Goal: Information Seeking & Learning: Learn about a topic

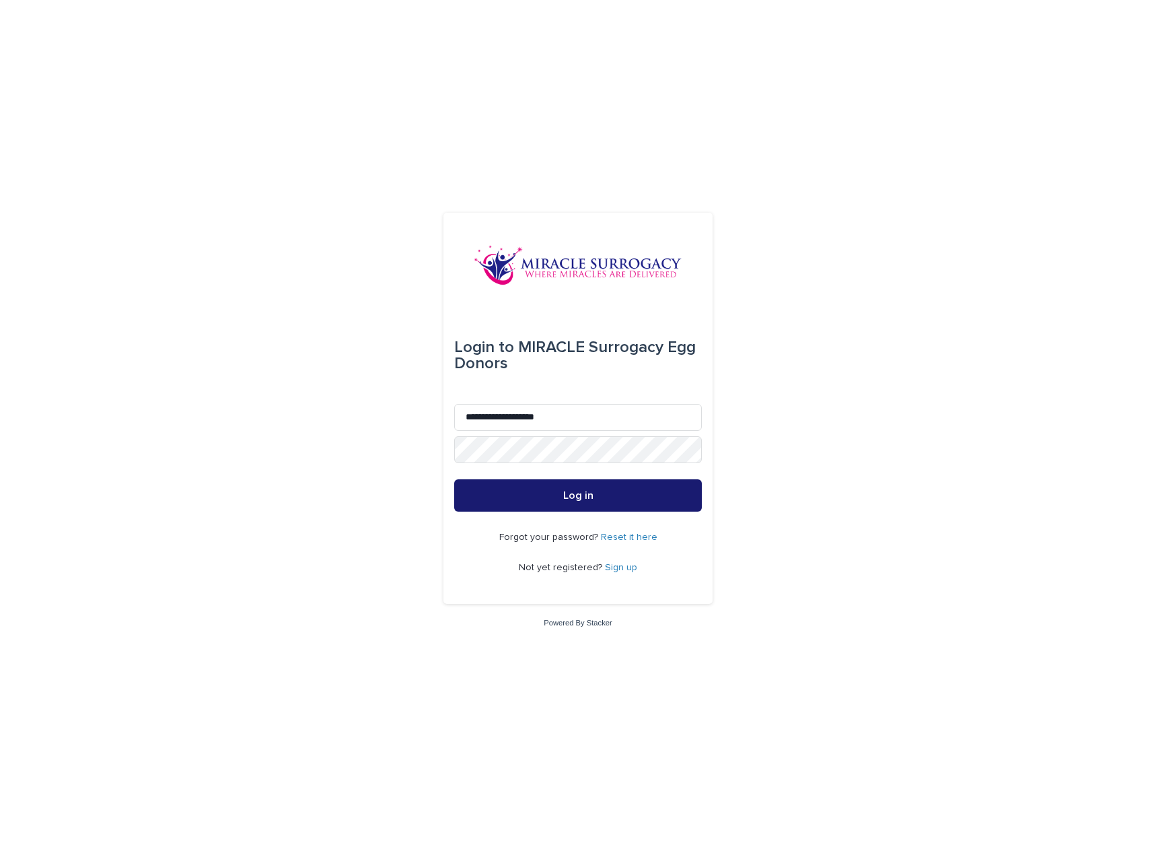
click at [626, 497] on button "Log in" at bounding box center [578, 495] width 248 height 32
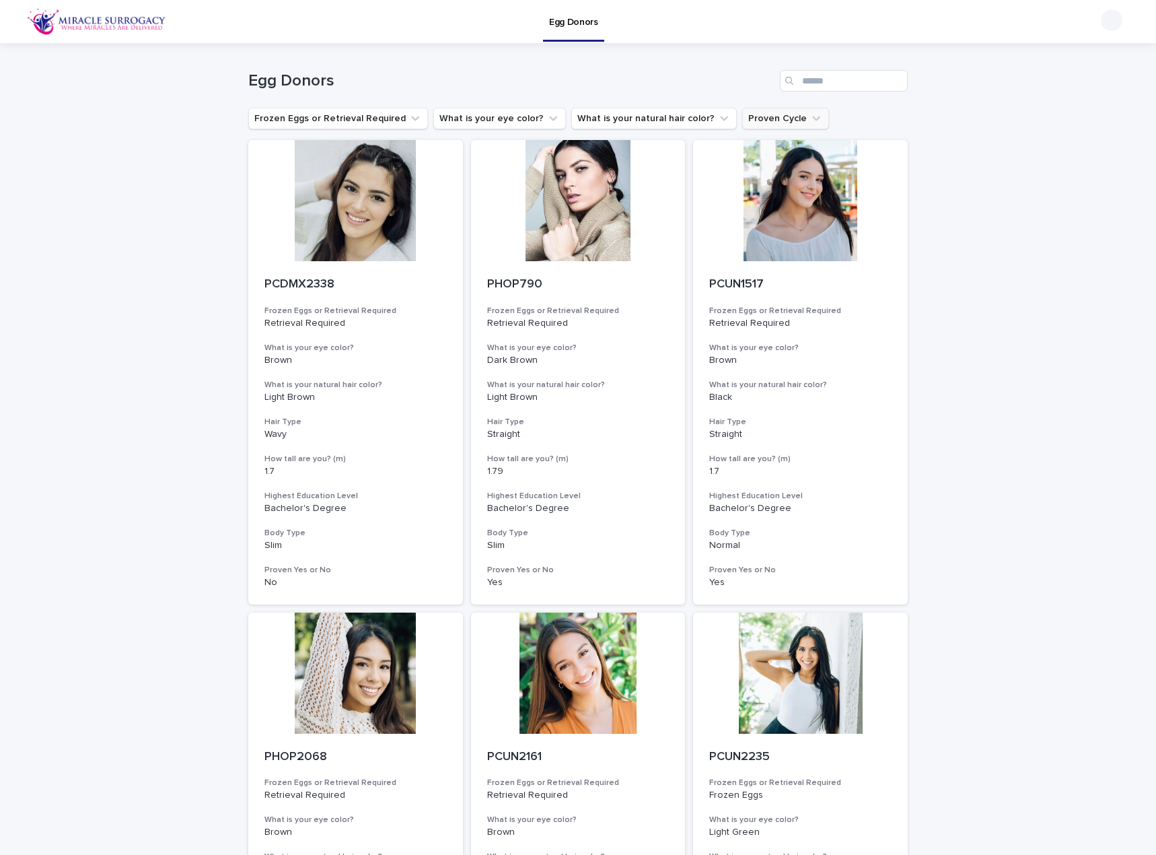
click at [750, 110] on button "Proven Cycle" at bounding box center [785, 119] width 87 height 22
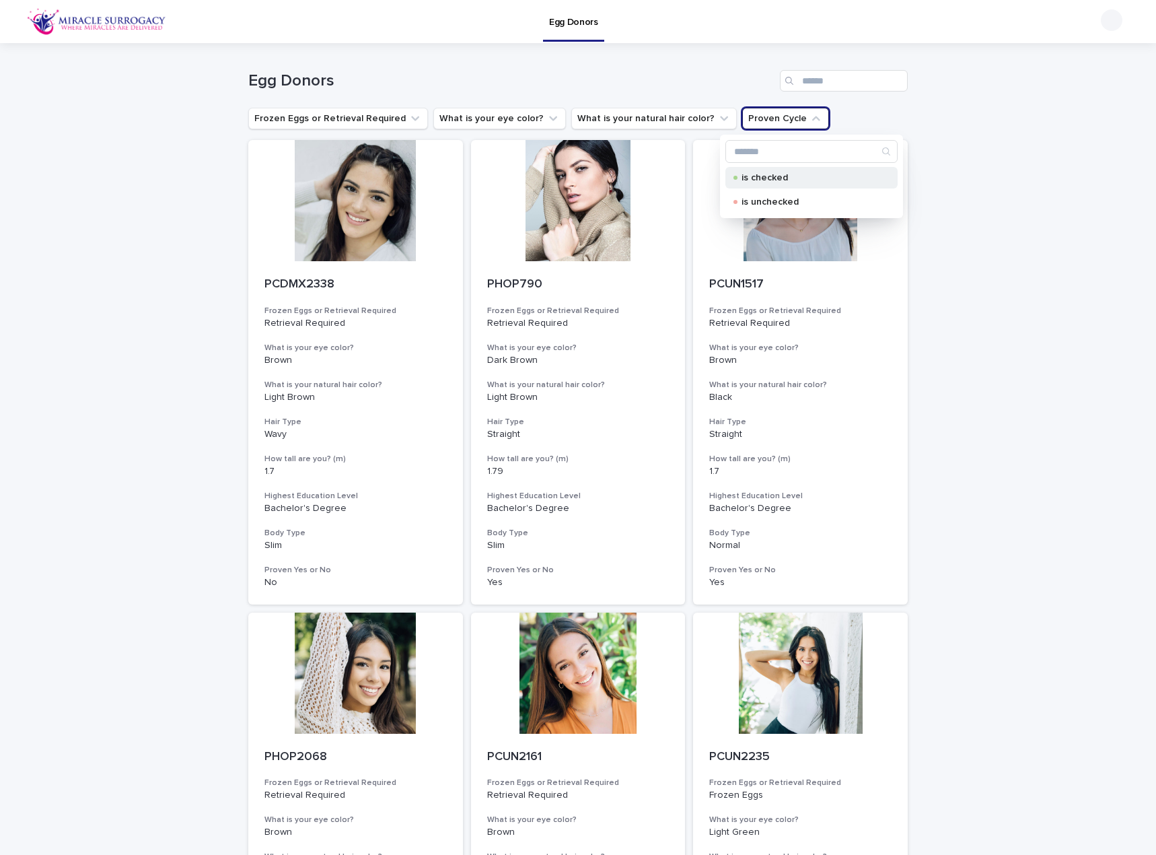
click at [755, 186] on div "is checked" at bounding box center [811, 178] width 172 height 22
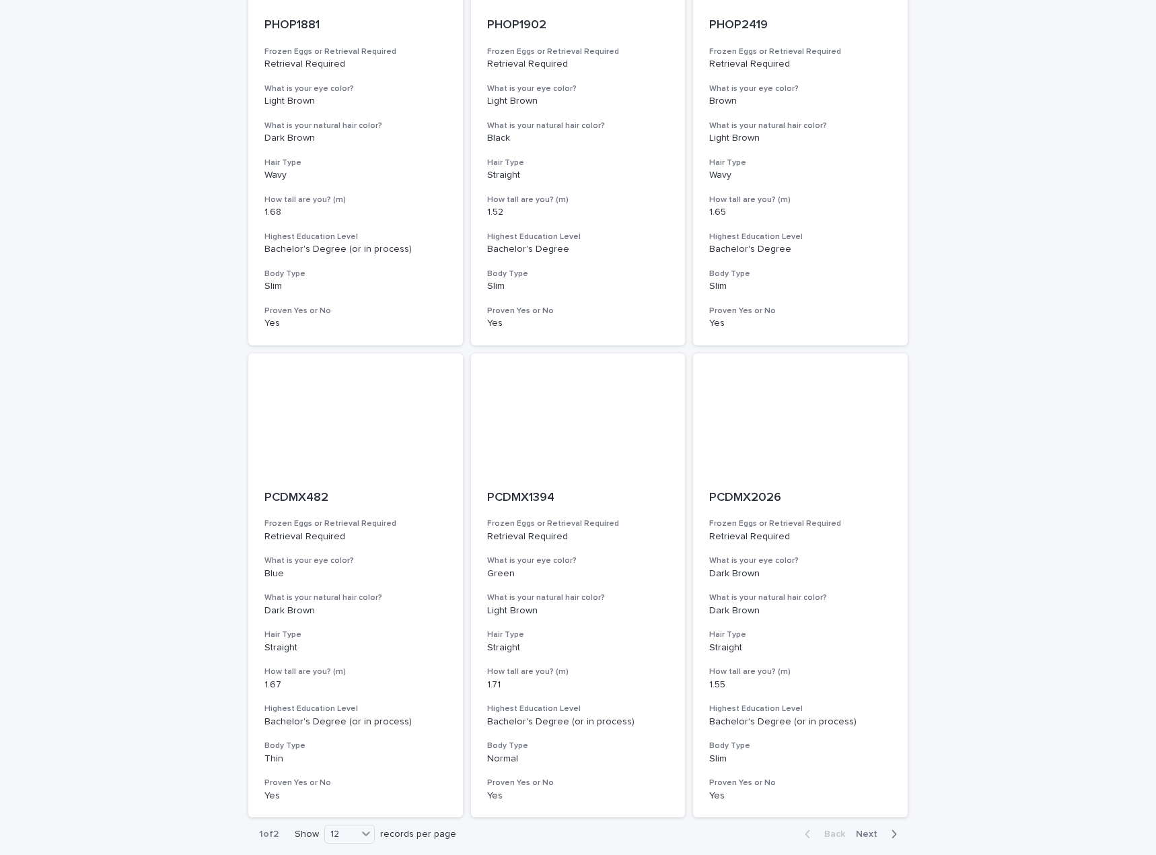
scroll to position [1332, 0]
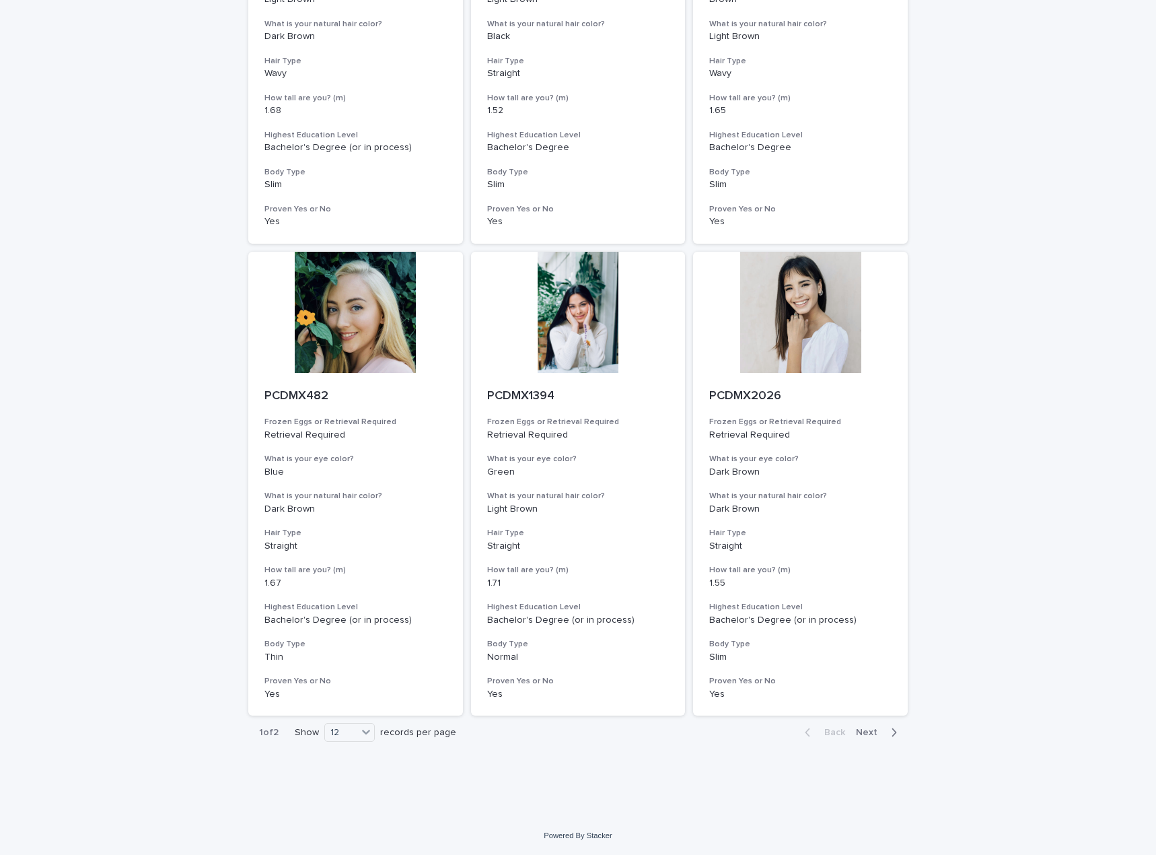
click at [864, 725] on div "Back Next" at bounding box center [851, 732] width 114 height 34
click at [863, 734] on span "Next" at bounding box center [871, 731] width 30 height 9
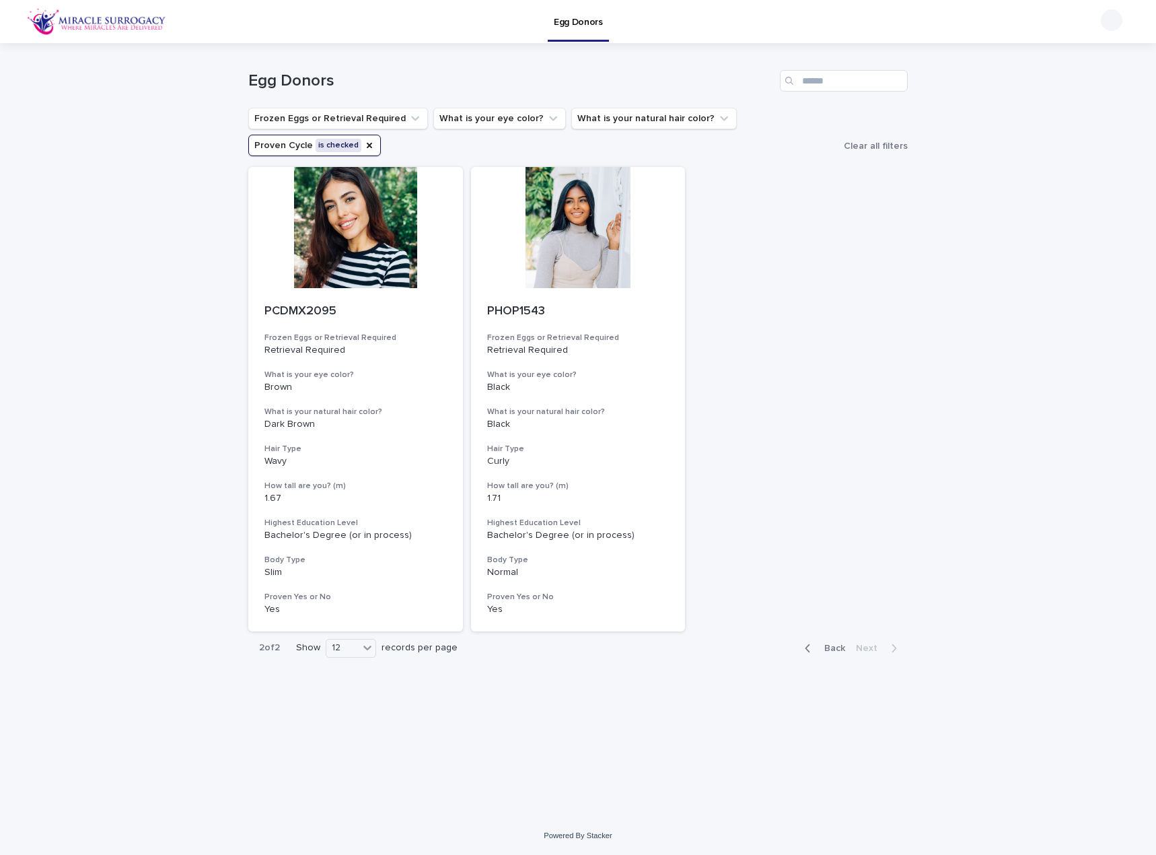
click at [840, 650] on span "Back" at bounding box center [830, 647] width 29 height 9
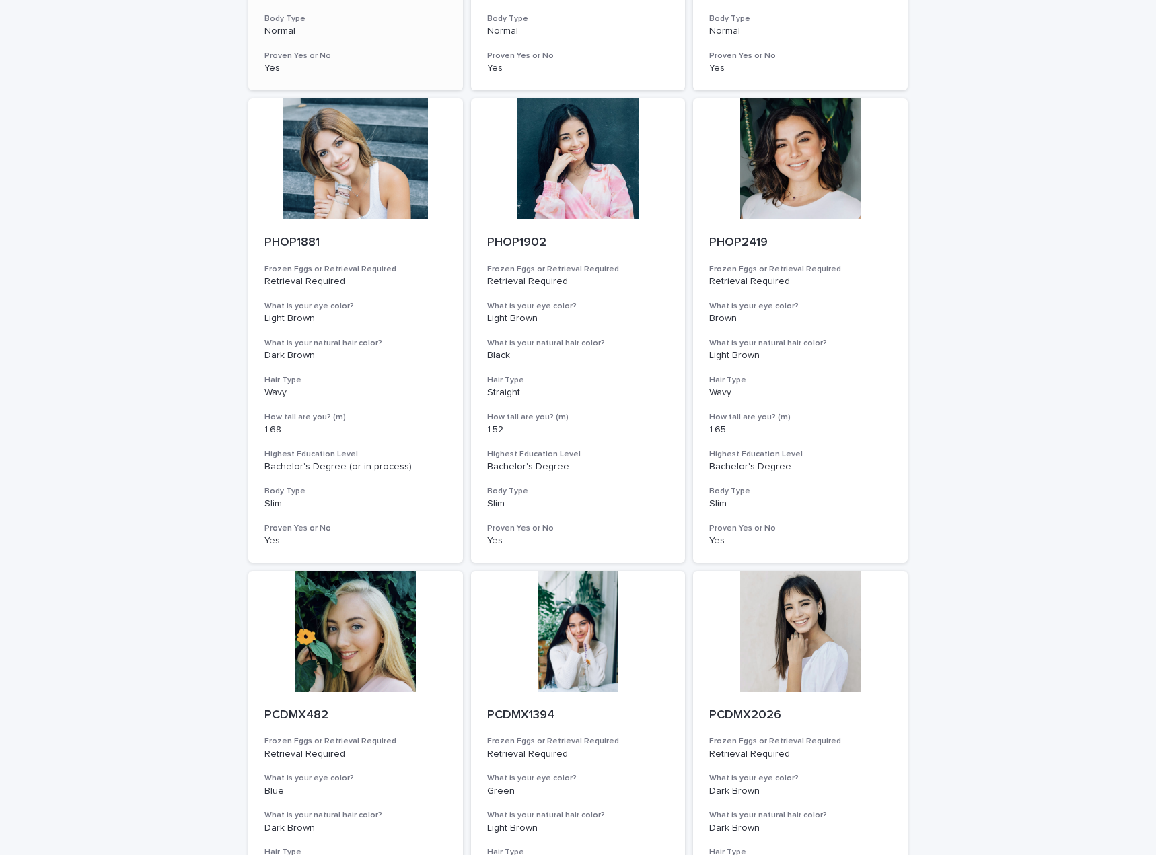
scroll to position [1009, 0]
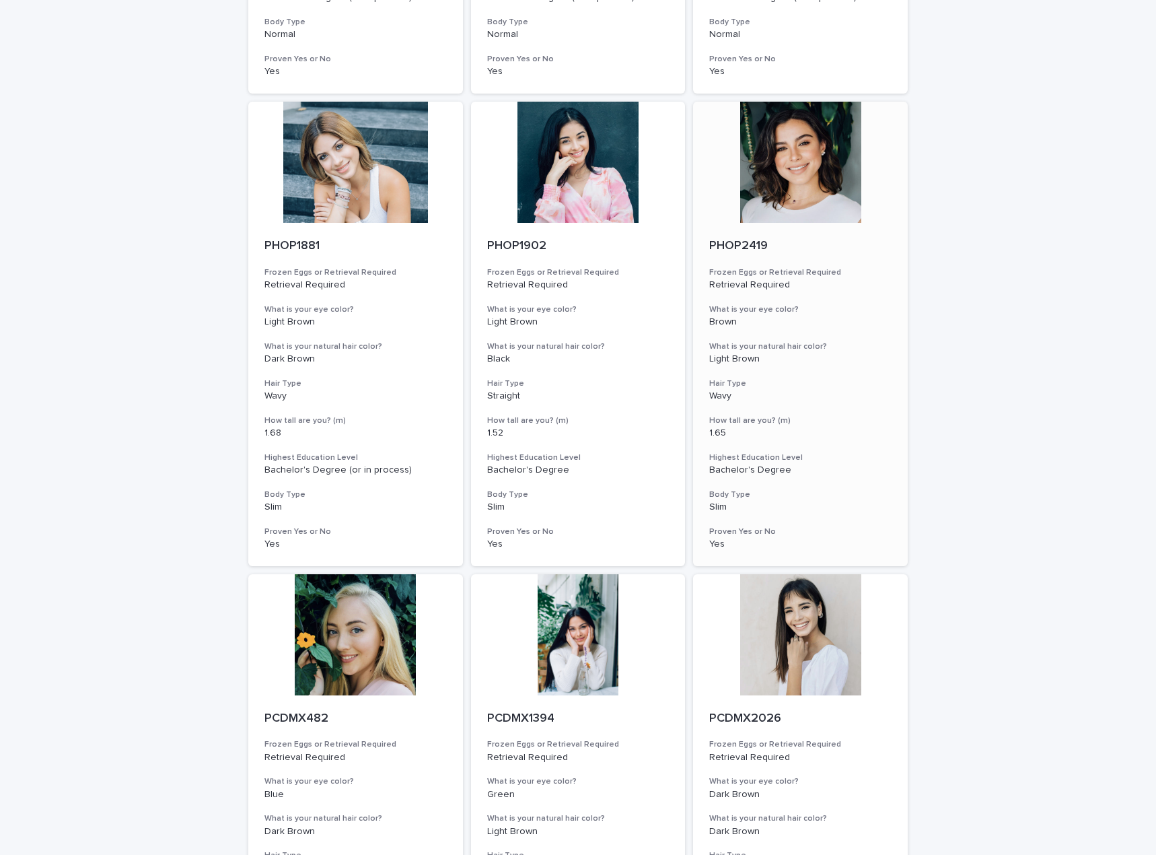
click at [822, 177] on div at bounding box center [800, 162] width 215 height 121
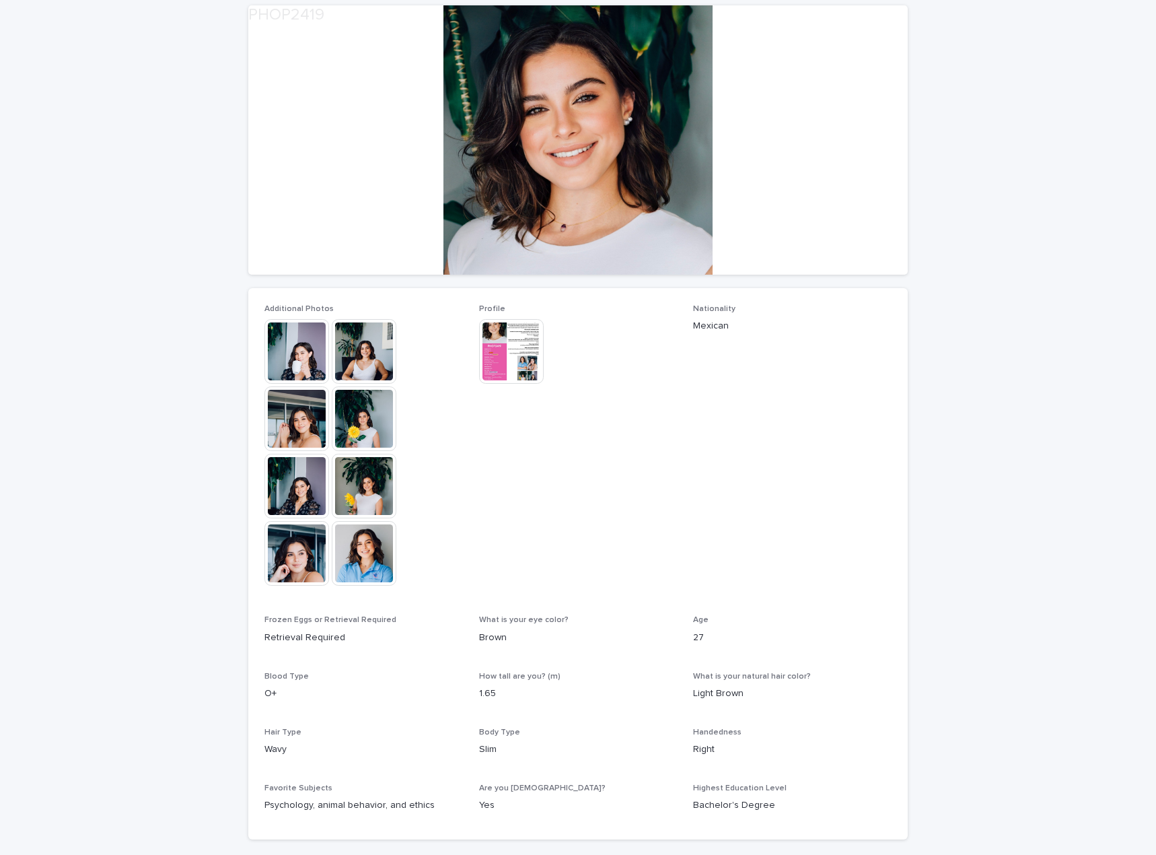
scroll to position [222, 0]
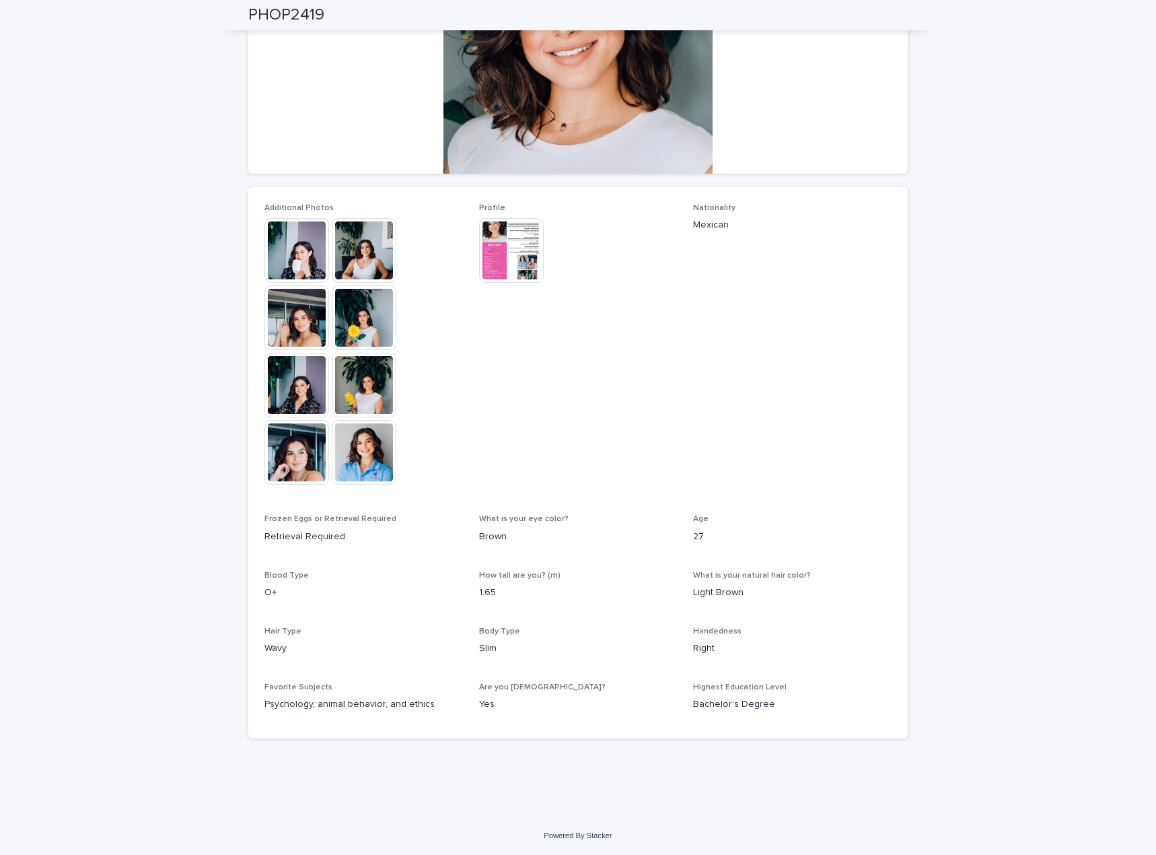
click at [353, 268] on img at bounding box center [364, 250] width 65 height 65
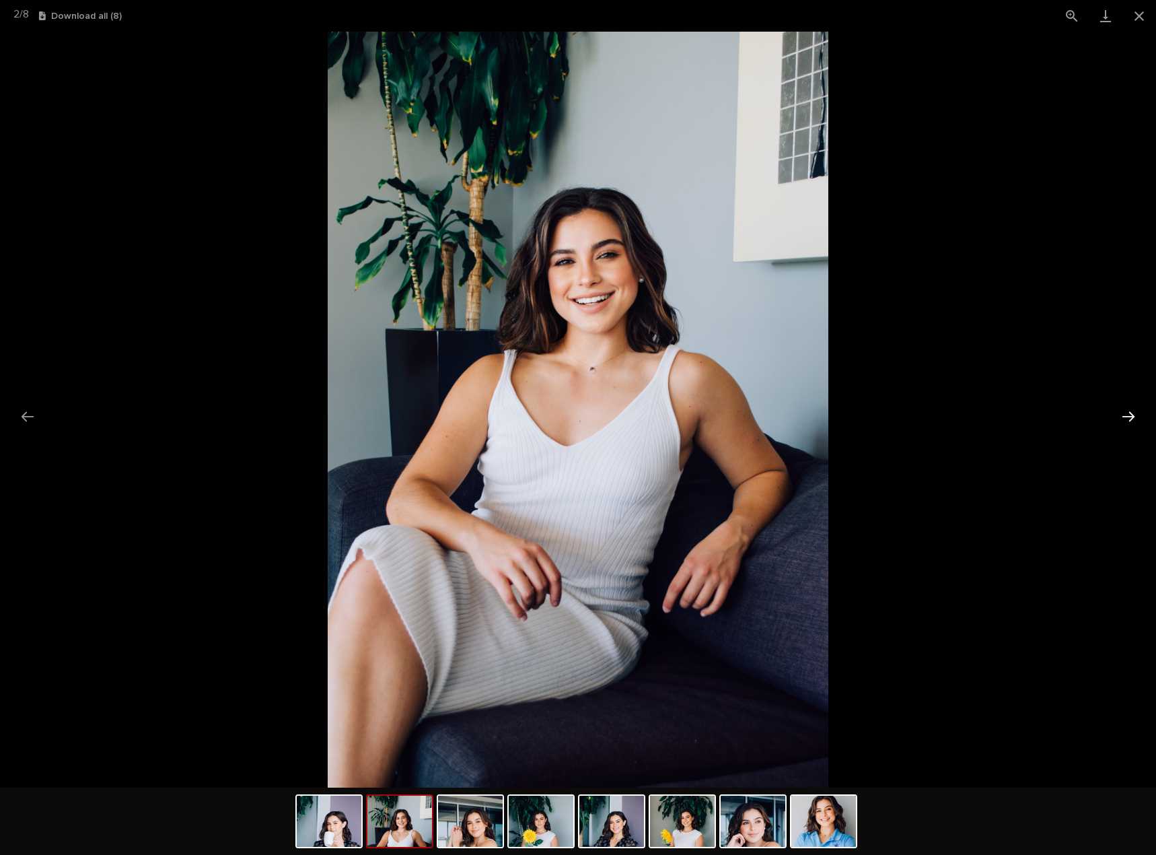
click at [1127, 418] on button "Next slide" at bounding box center [1128, 416] width 28 height 26
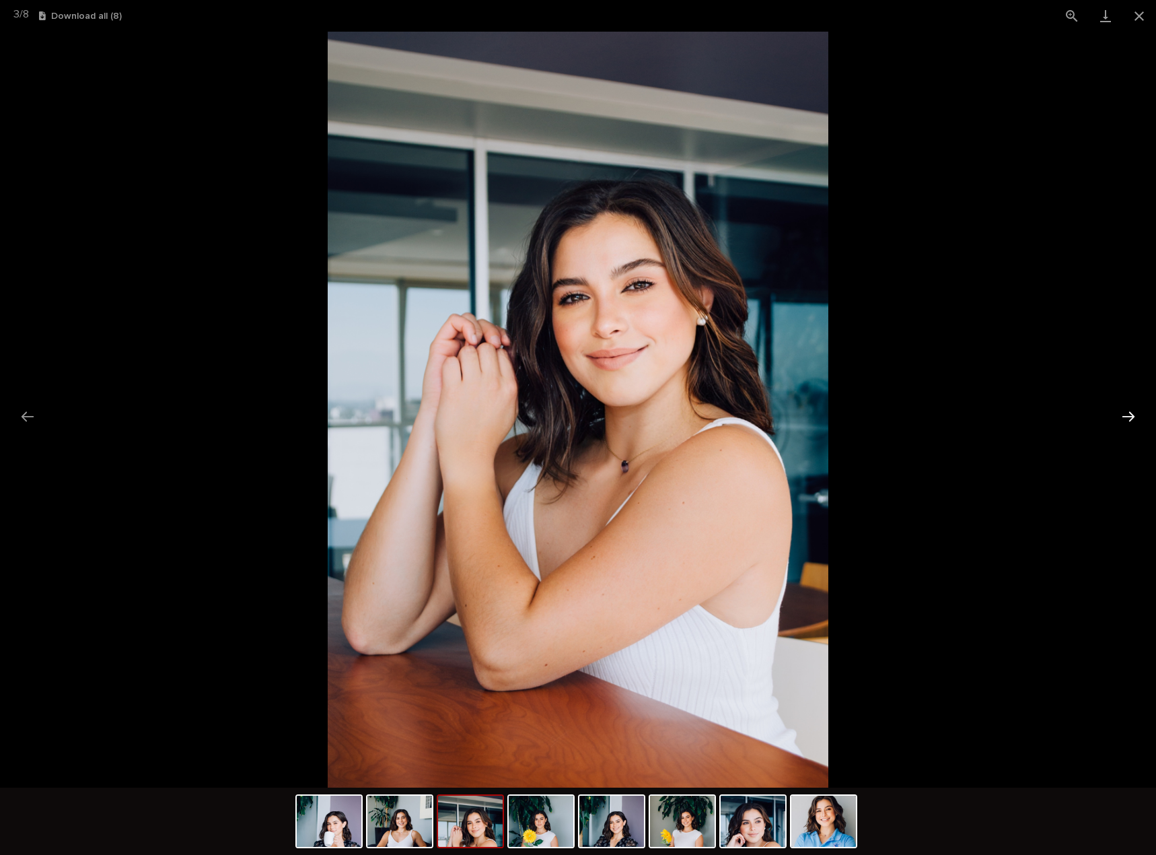
click at [1127, 418] on button "Next slide" at bounding box center [1128, 416] width 28 height 26
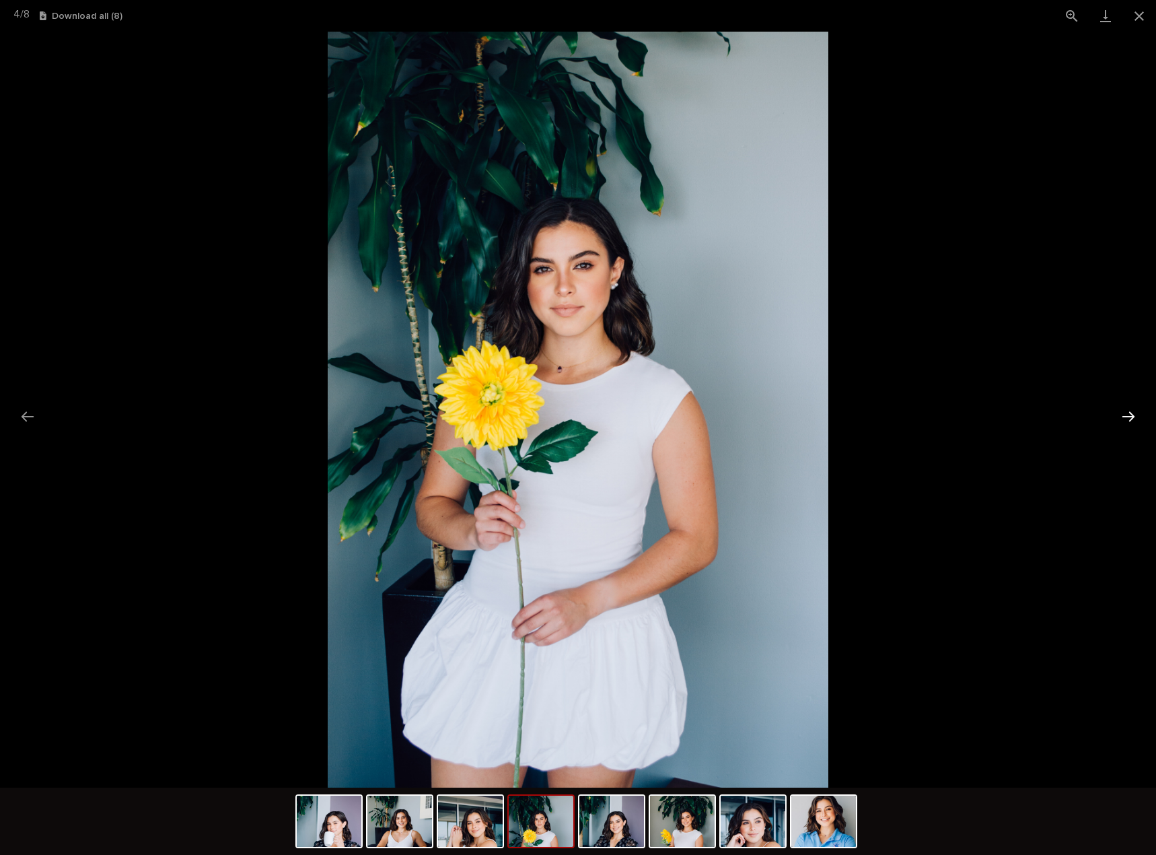
click at [1127, 418] on button "Next slide" at bounding box center [1128, 416] width 28 height 26
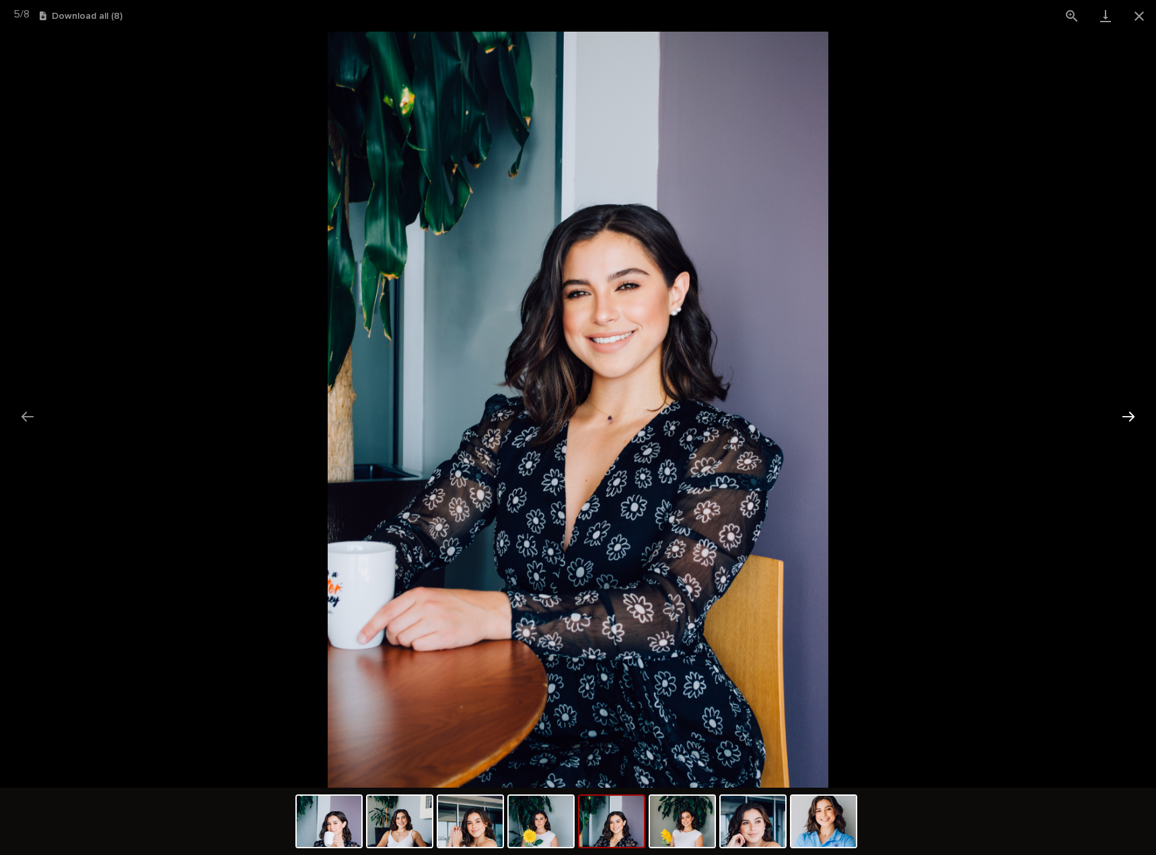
click at [1127, 418] on button "Next slide" at bounding box center [1128, 416] width 28 height 26
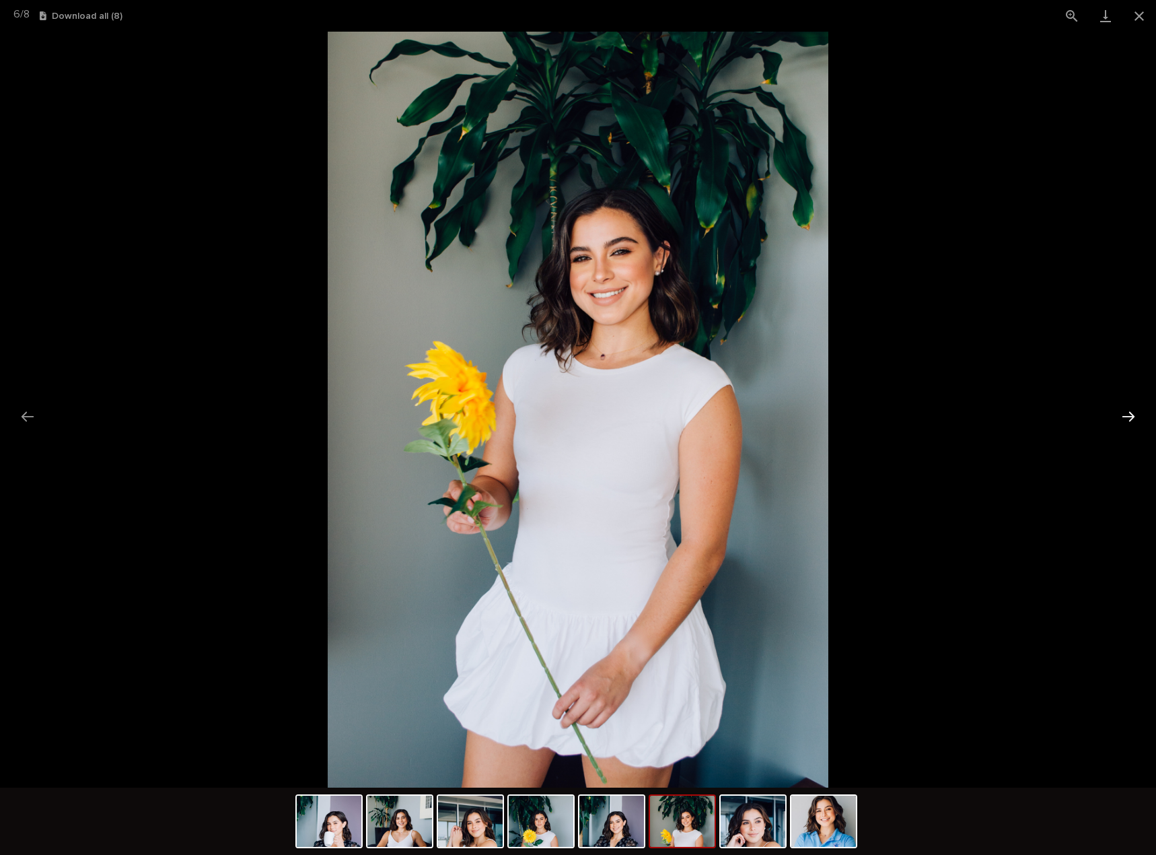
click at [1127, 418] on button "Next slide" at bounding box center [1128, 416] width 28 height 26
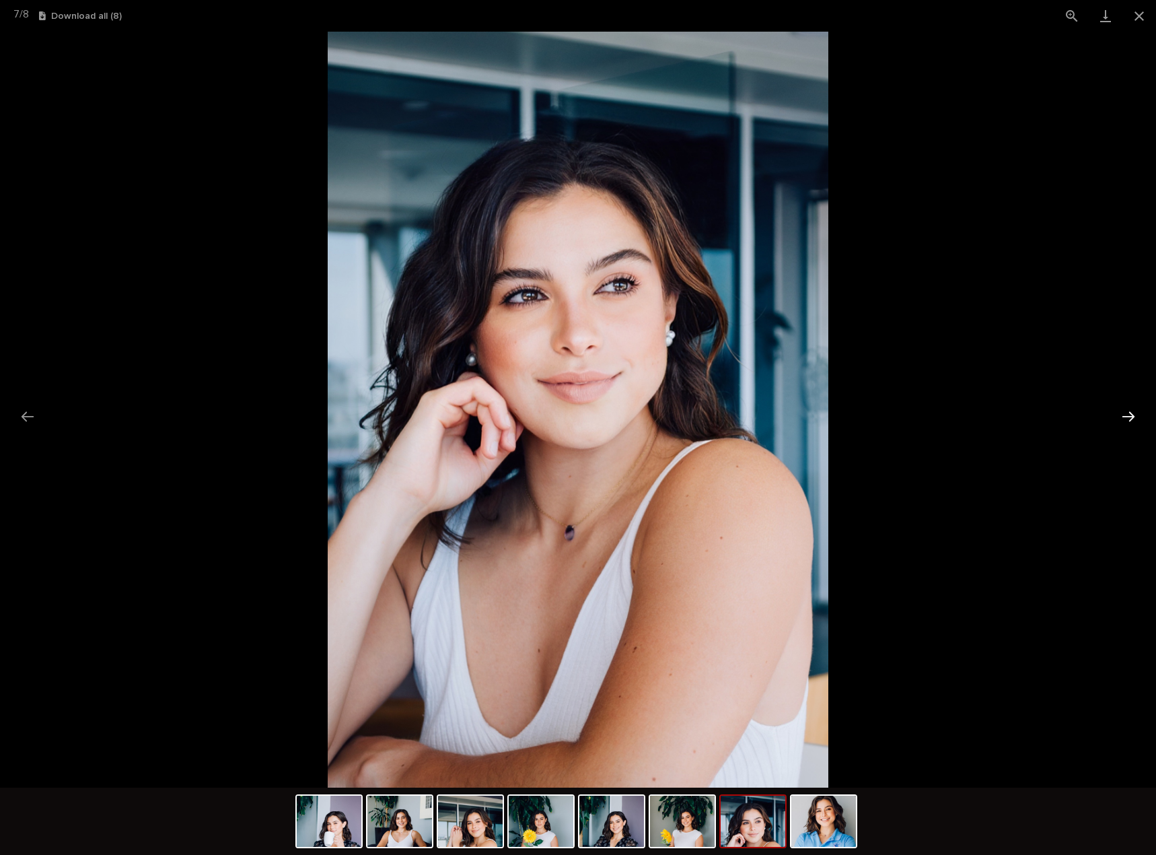
click at [1127, 418] on button "Next slide" at bounding box center [1128, 416] width 28 height 26
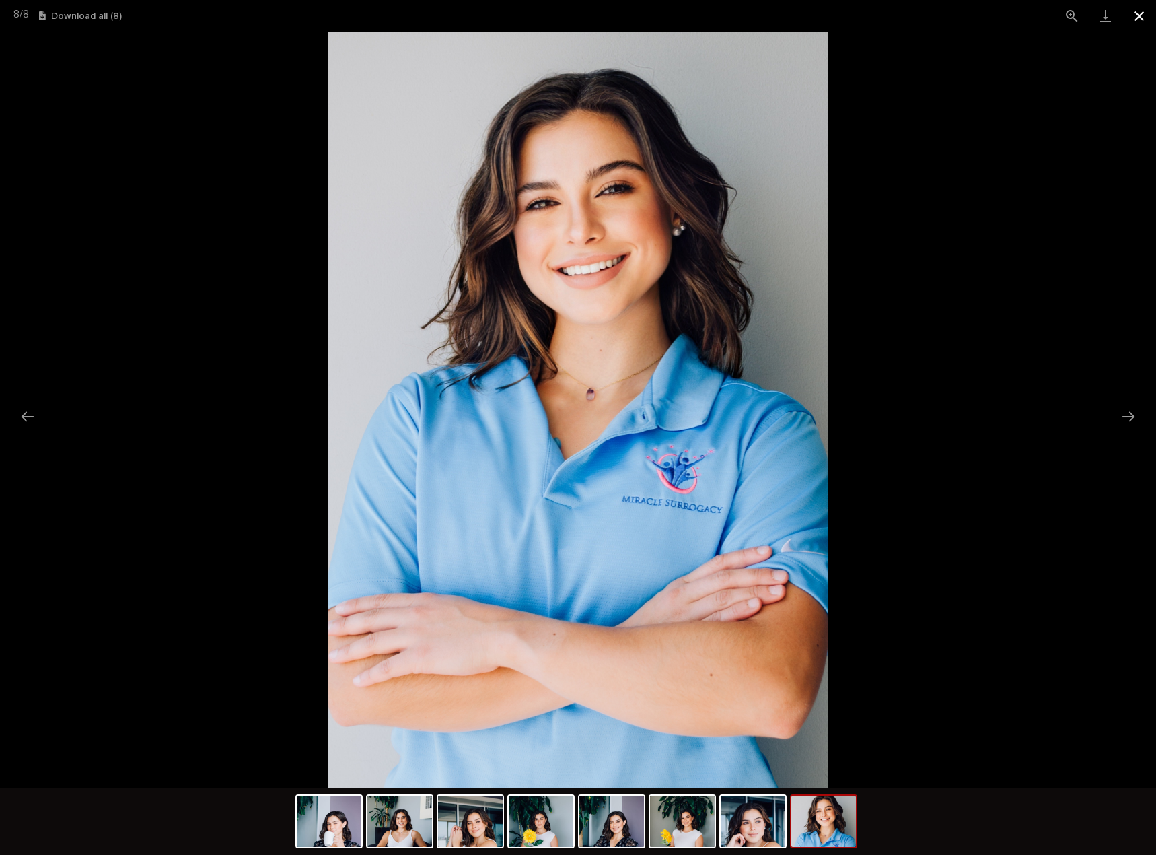
click at [1131, 15] on button "Close gallery" at bounding box center [1139, 16] width 34 height 32
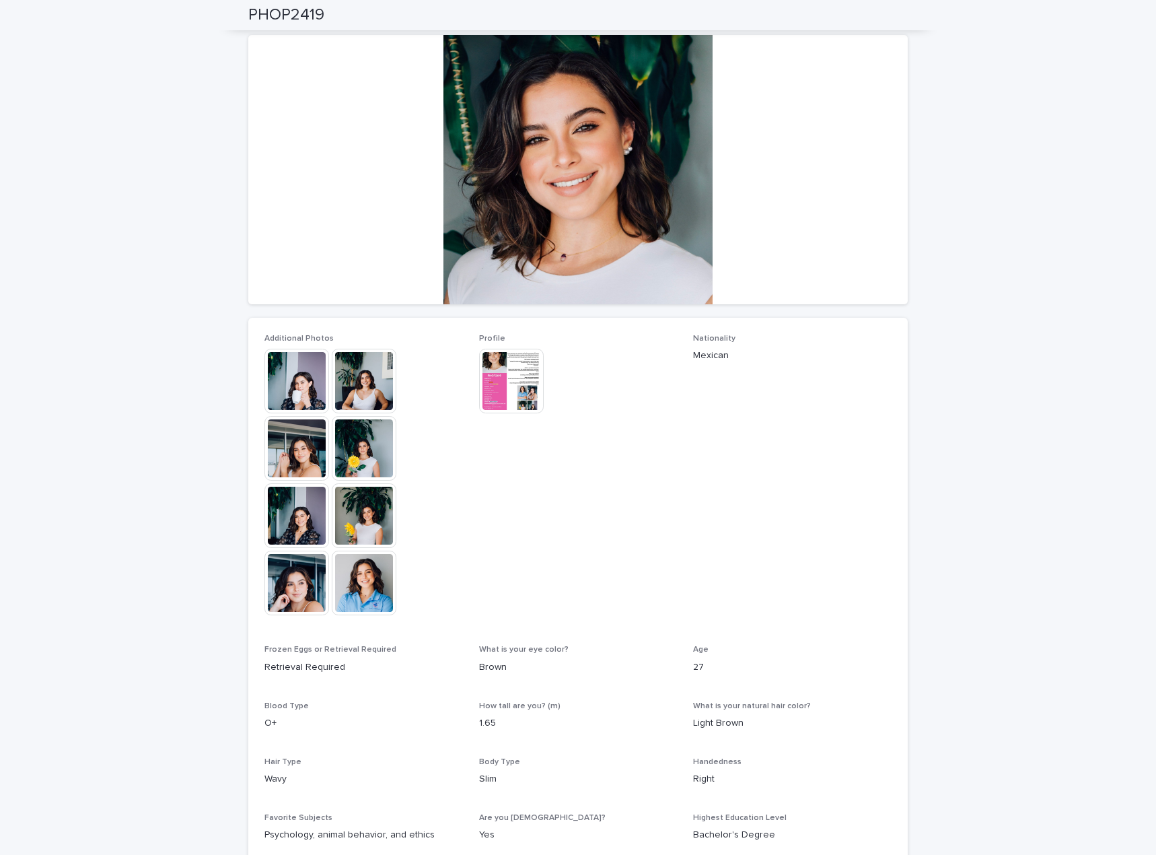
scroll to position [0, 0]
